Goal: Task Accomplishment & Management: Use online tool/utility

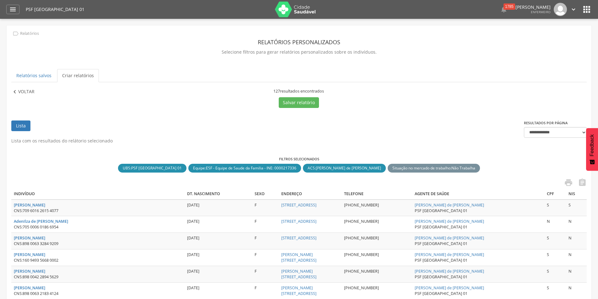
click at [35, 90] on div " Voltar" at bounding box center [26, 91] width 31 height 7
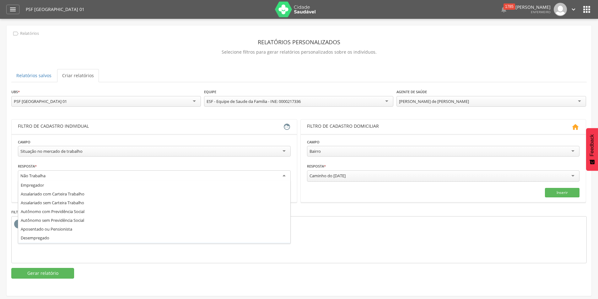
click at [281, 175] on div "Não Trabalha" at bounding box center [154, 175] width 273 height 11
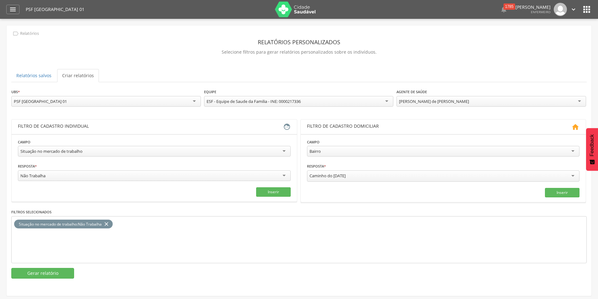
click at [88, 164] on div "**********" at bounding box center [154, 173] width 273 height 20
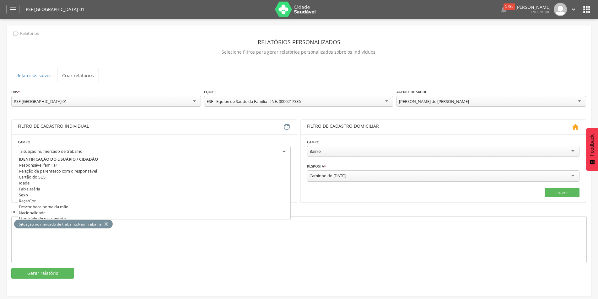
click at [279, 151] on div "Situação no mercado de trabalho" at bounding box center [154, 151] width 273 height 11
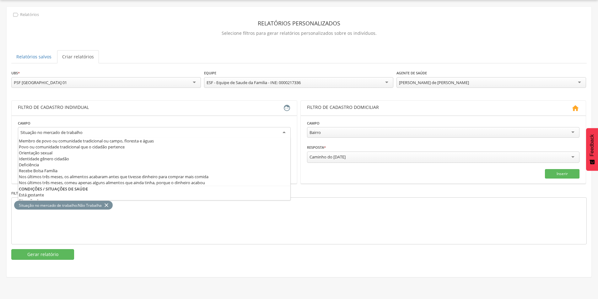
scroll to position [120, 0]
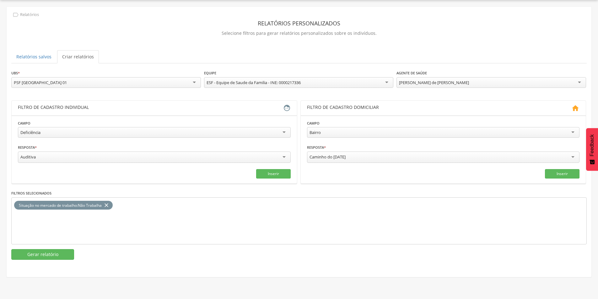
click at [575, 83] on div "[PERSON_NAME] de [PERSON_NAME]" at bounding box center [490, 82] width 189 height 11
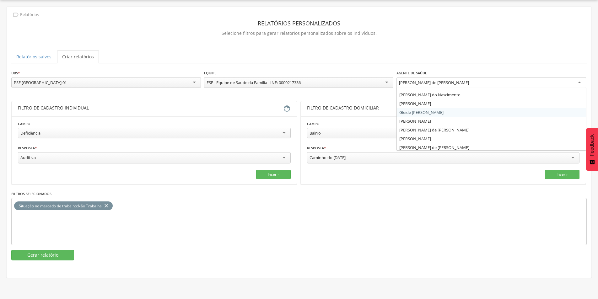
scroll to position [8, 0]
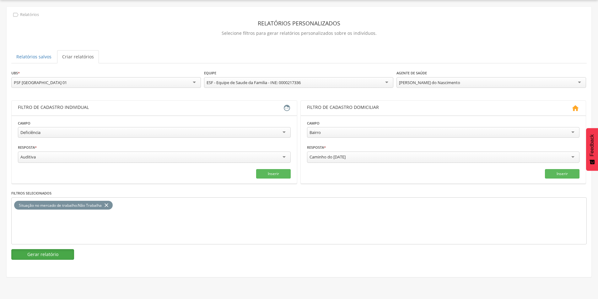
click at [47, 252] on button "Gerar relatório" at bounding box center [42, 254] width 63 height 11
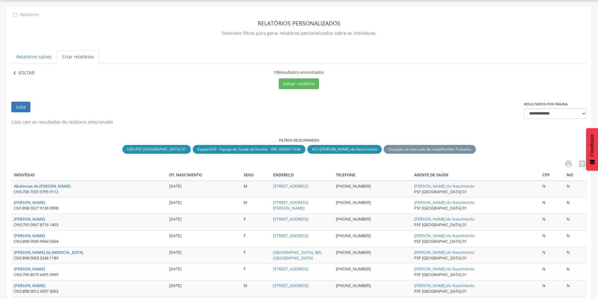
click at [27, 73] on p "Voltar" at bounding box center [26, 73] width 16 height 7
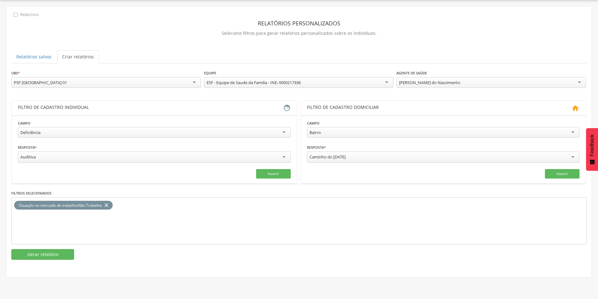
click at [107, 205] on icon "close" at bounding box center [106, 205] width 6 height 9
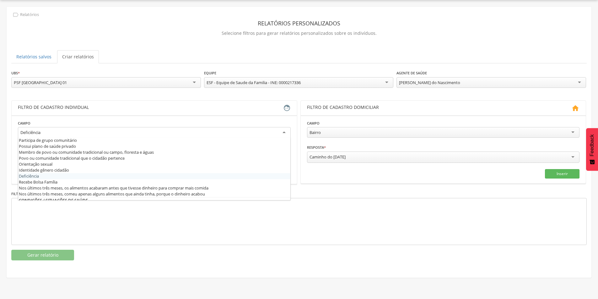
click at [280, 128] on div "Deficiência" at bounding box center [154, 132] width 273 height 11
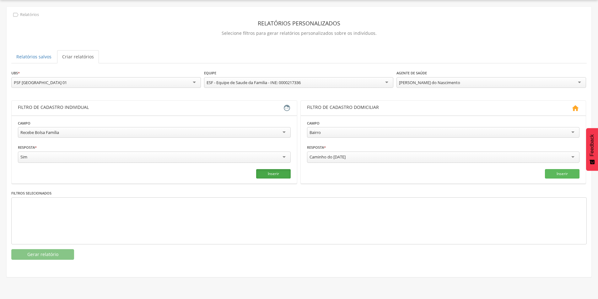
click at [281, 171] on button "Inserir" at bounding box center [273, 173] width 35 height 9
click at [54, 253] on button "Gerar relatório" at bounding box center [42, 254] width 63 height 11
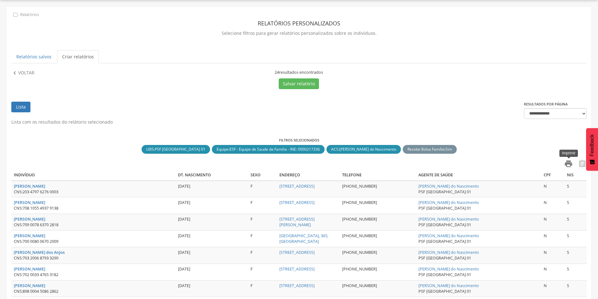
click at [569, 163] on icon "" at bounding box center [568, 163] width 9 height 9
